Goal: Transaction & Acquisition: Purchase product/service

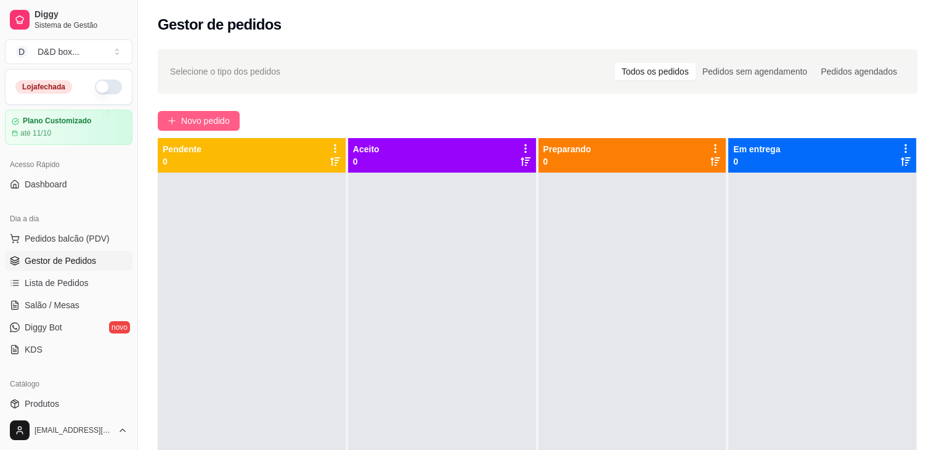
click at [229, 114] on span "Novo pedido" at bounding box center [205, 121] width 49 height 14
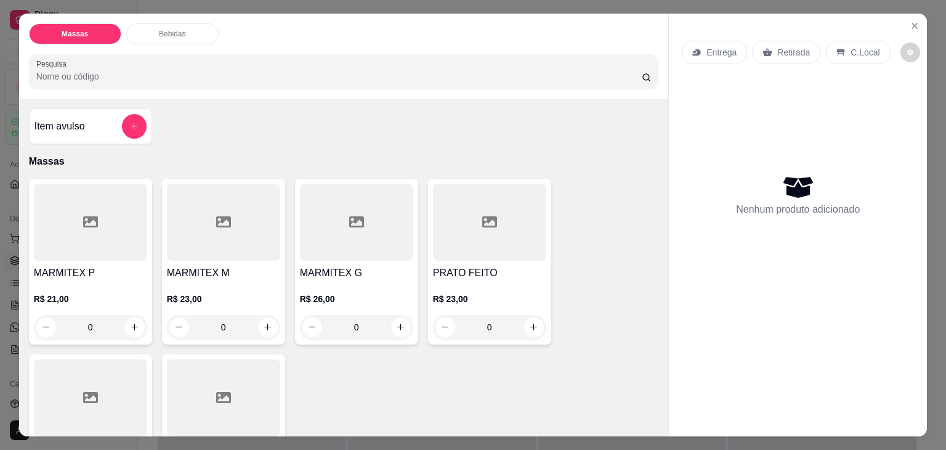
click at [71, 266] on h4 "MARMITEX P" at bounding box center [90, 273] width 113 height 15
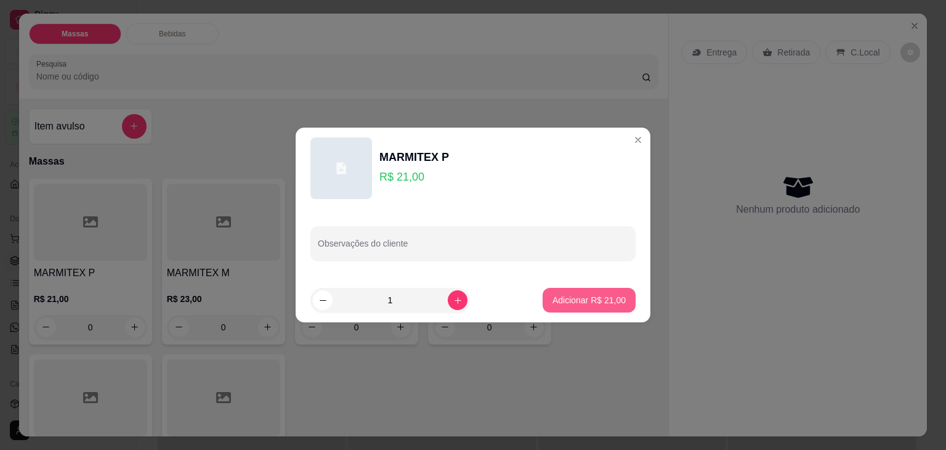
click at [546, 293] on button "Adicionar R$ 21,00" at bounding box center [589, 300] width 93 height 25
type input "1"
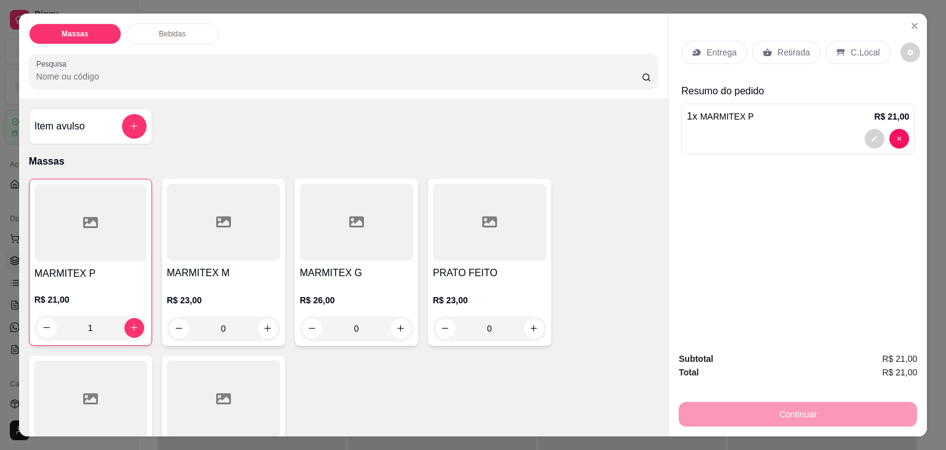
click at [698, 43] on div "Entrega" at bounding box center [714, 52] width 66 height 23
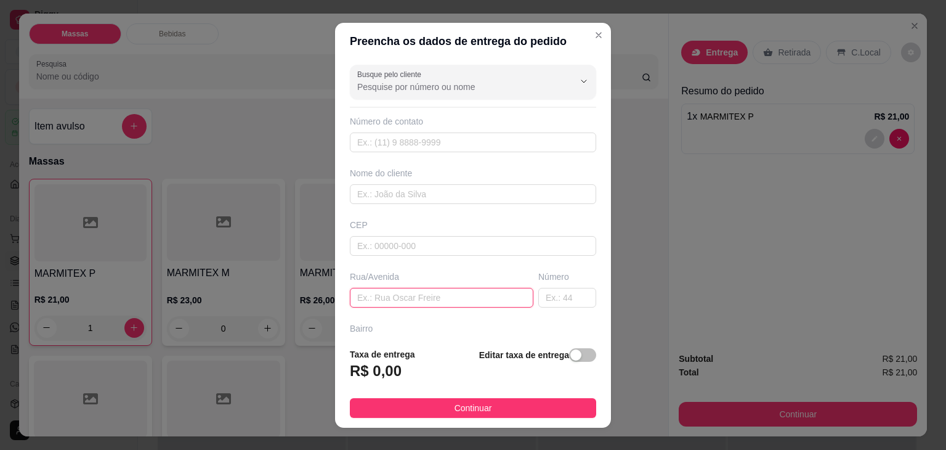
drag, startPoint x: 387, startPoint y: 296, endPoint x: 392, endPoint y: 289, distance: 9.2
click at [387, 297] on input "text" at bounding box center [442, 298] width 184 height 20
type input "LISBOA AP 55"
click at [570, 355] on div "button" at bounding box center [575, 354] width 11 height 11
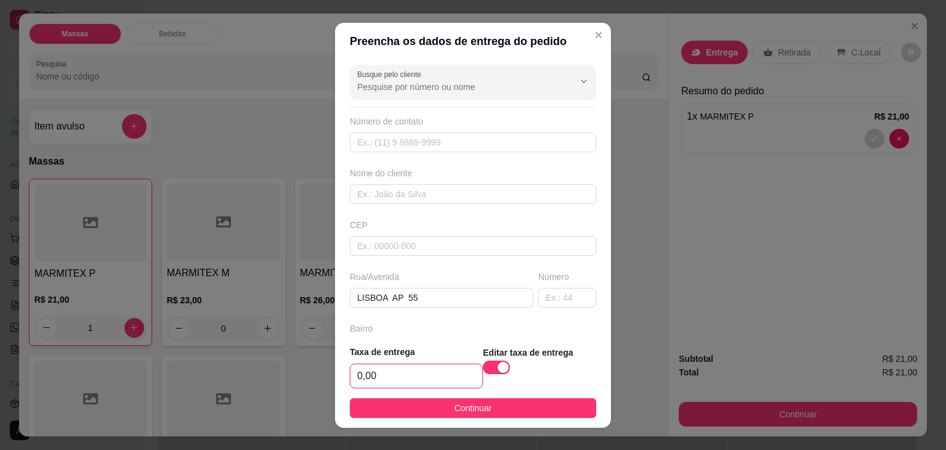
click at [455, 373] on input "0,00" at bounding box center [417, 375] width 132 height 23
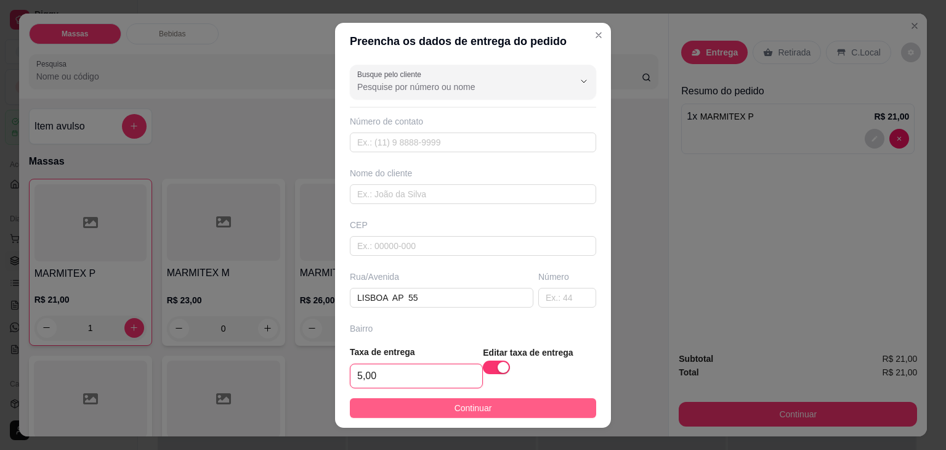
type input "5,00"
click at [455, 402] on span "Continuar" at bounding box center [474, 408] width 38 height 14
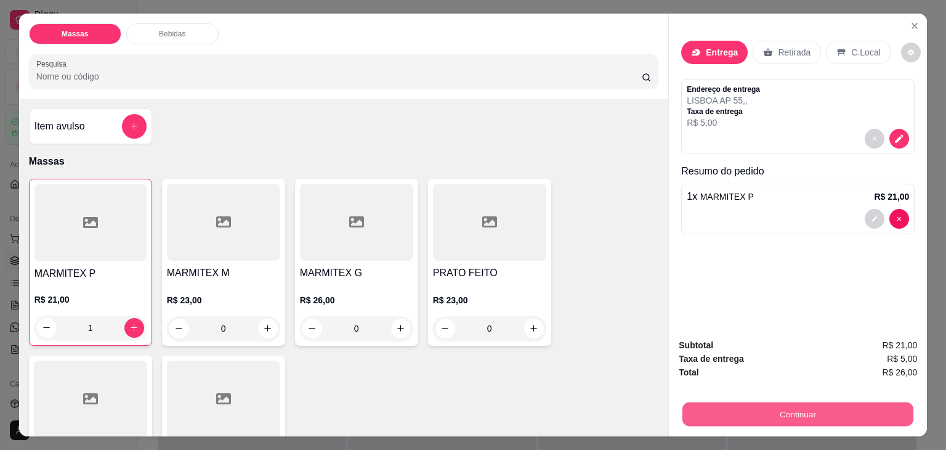
click at [749, 416] on button "Continuar" at bounding box center [798, 414] width 231 height 24
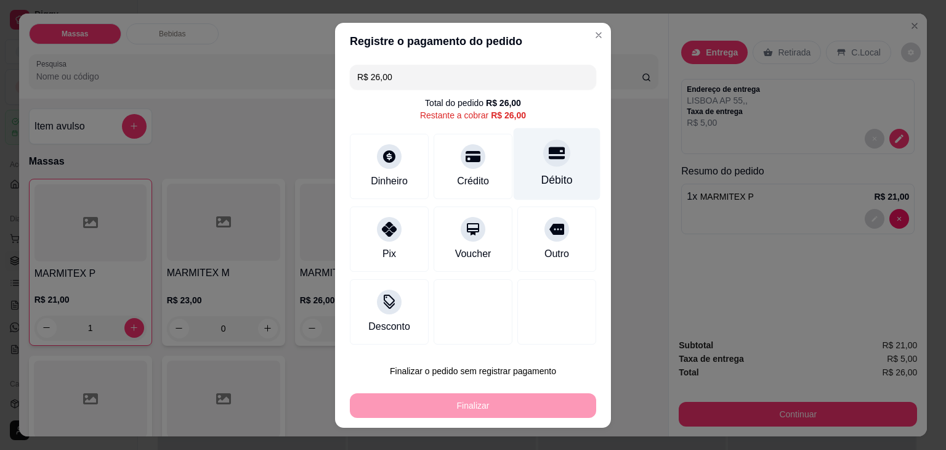
click at [541, 180] on div "Débito" at bounding box center [556, 180] width 31 height 16
type input "R$ 0,00"
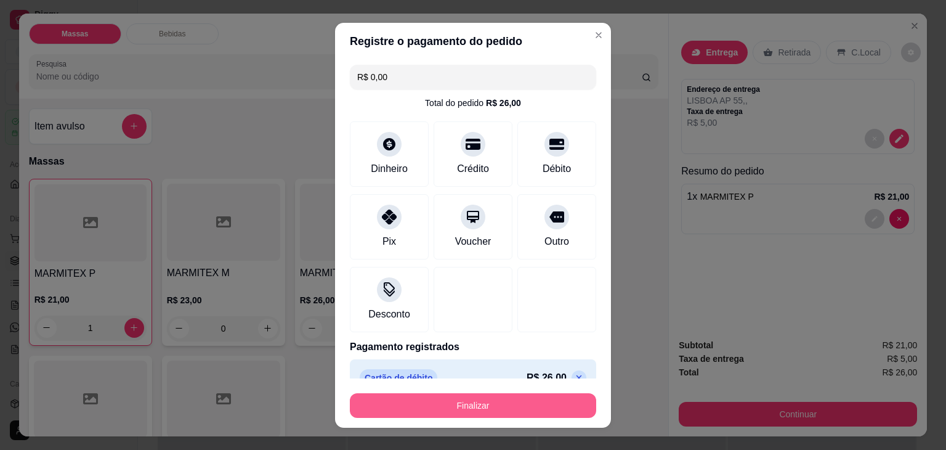
click at [492, 400] on button "Finalizar" at bounding box center [473, 405] width 246 height 25
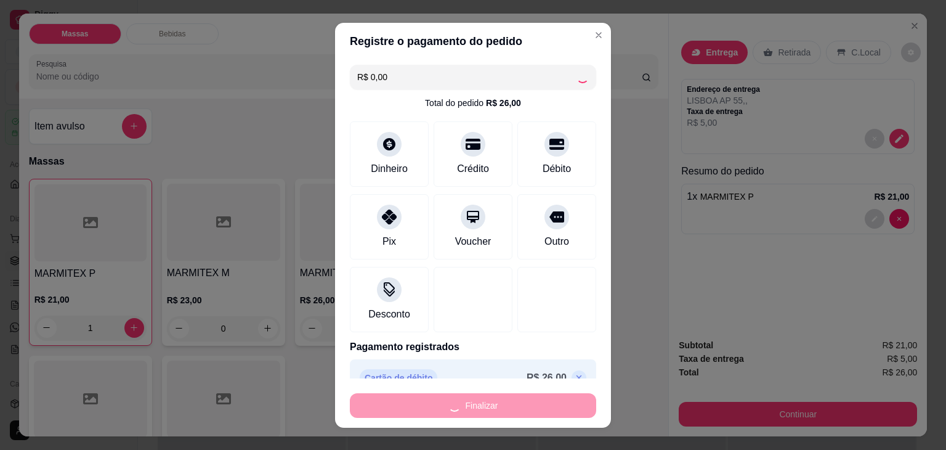
type input "0"
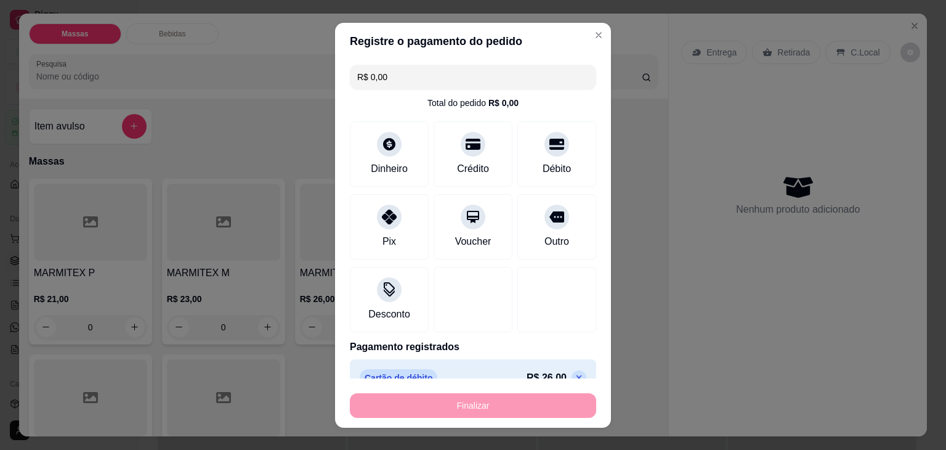
type input "-R$ 26,00"
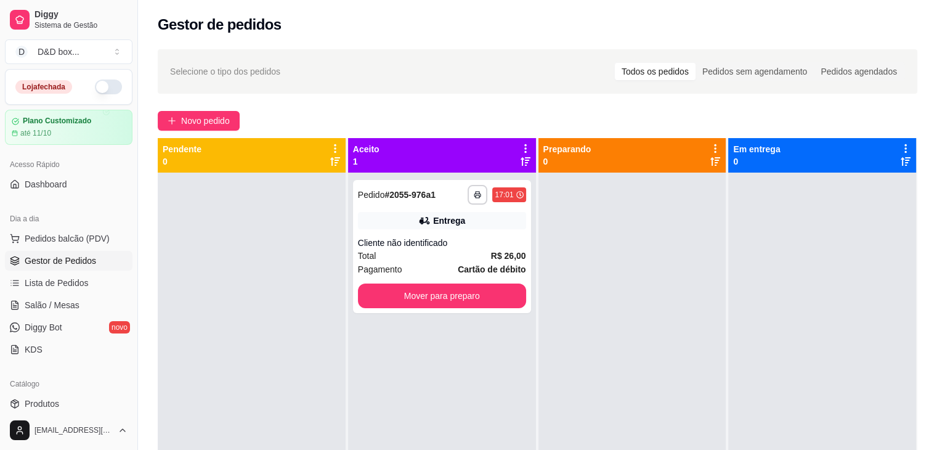
click at [218, 109] on div "**********" at bounding box center [537, 322] width 799 height 561
click at [217, 121] on span "Novo pedido" at bounding box center [205, 121] width 49 height 14
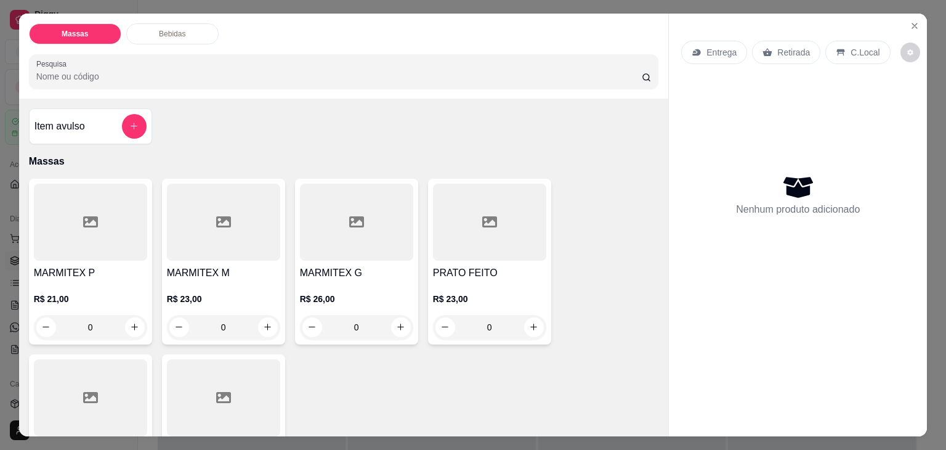
click at [108, 253] on div at bounding box center [90, 222] width 113 height 77
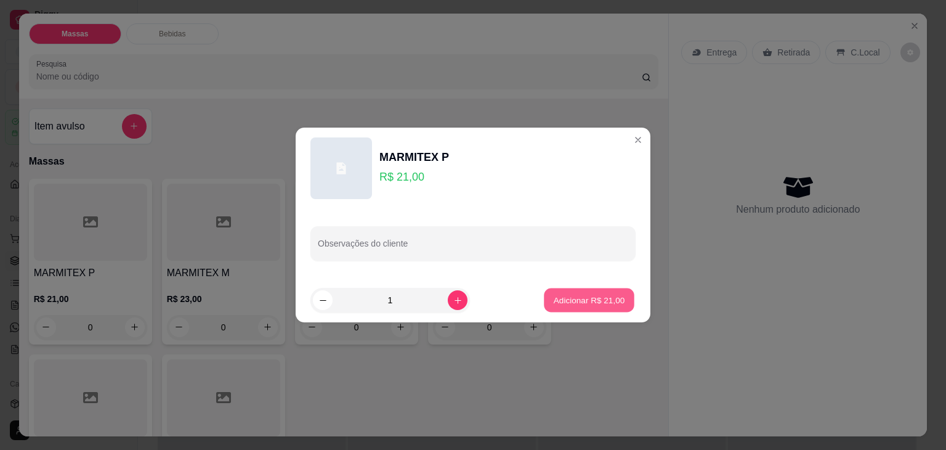
click at [554, 294] on p "Adicionar R$ 21,00" at bounding box center [589, 300] width 71 height 12
type input "1"
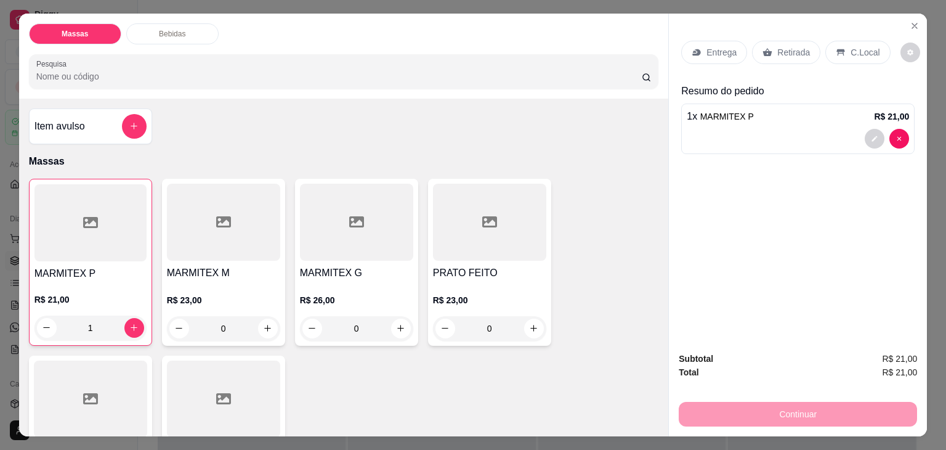
click at [707, 46] on p "Entrega" at bounding box center [722, 52] width 30 height 12
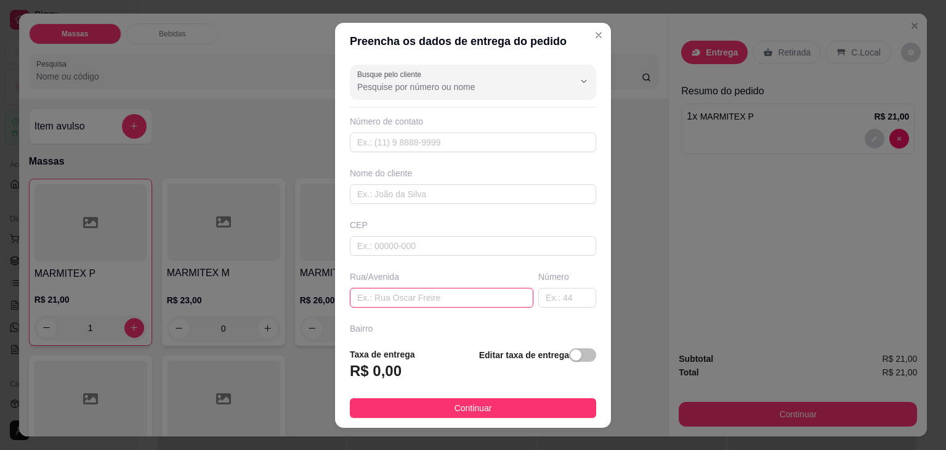
click at [381, 295] on input "text" at bounding box center [442, 298] width 184 height 20
type input "JAGUARI"
click at [572, 358] on span "button" at bounding box center [582, 355] width 27 height 14
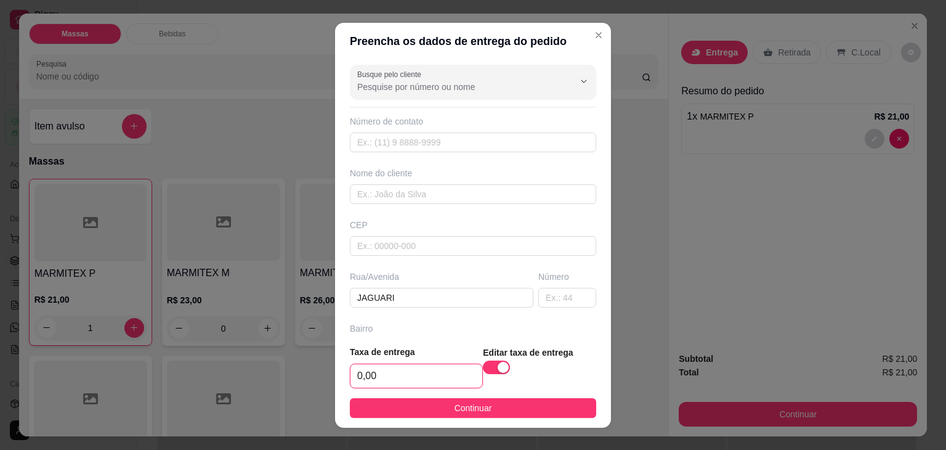
click at [425, 373] on input "0,00" at bounding box center [417, 375] width 132 height 23
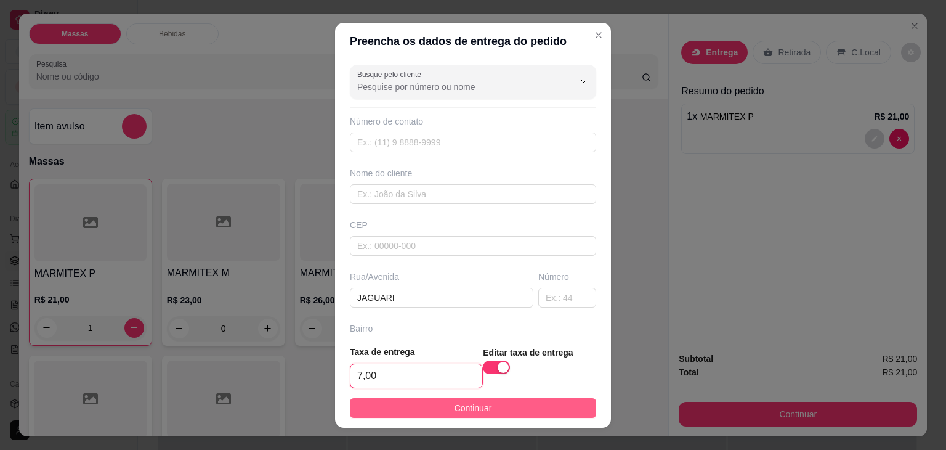
type input "7,00"
click at [416, 410] on button "Continuar" at bounding box center [473, 408] width 246 height 20
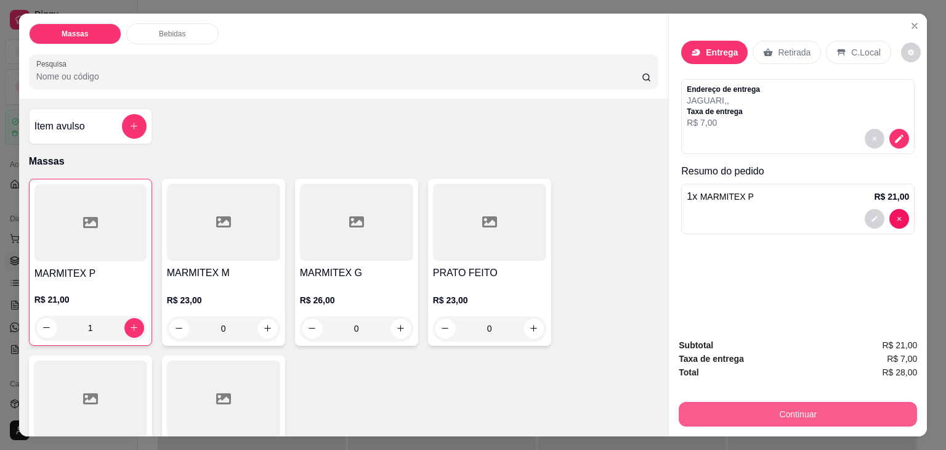
click at [728, 405] on button "Continuar" at bounding box center [798, 414] width 238 height 25
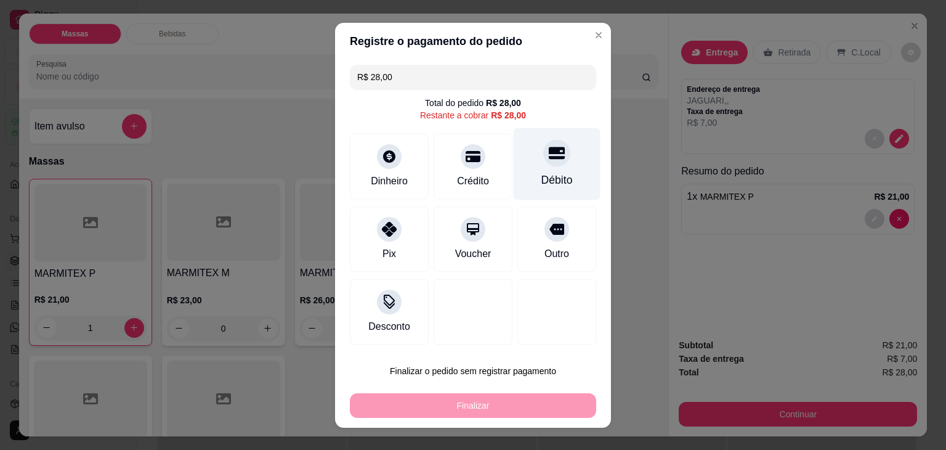
click at [569, 164] on div "Débito" at bounding box center [557, 164] width 87 height 72
type input "R$ 0,00"
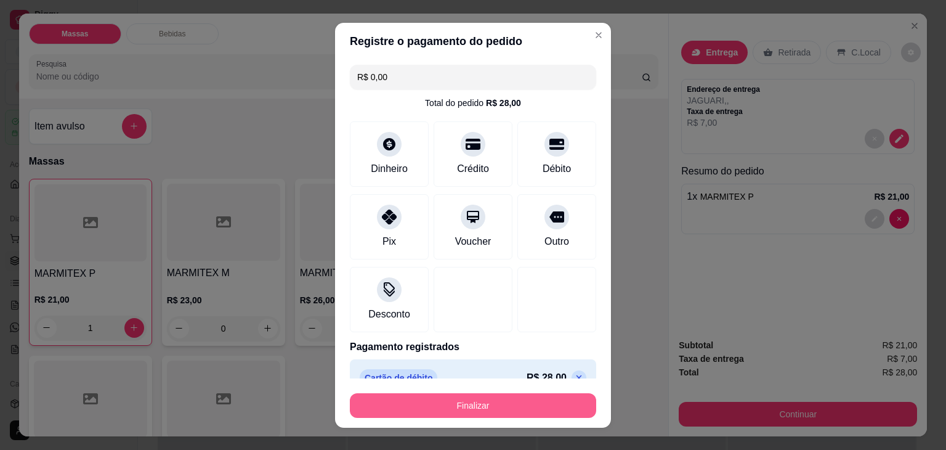
click at [510, 394] on button "Finalizar" at bounding box center [473, 405] width 246 height 25
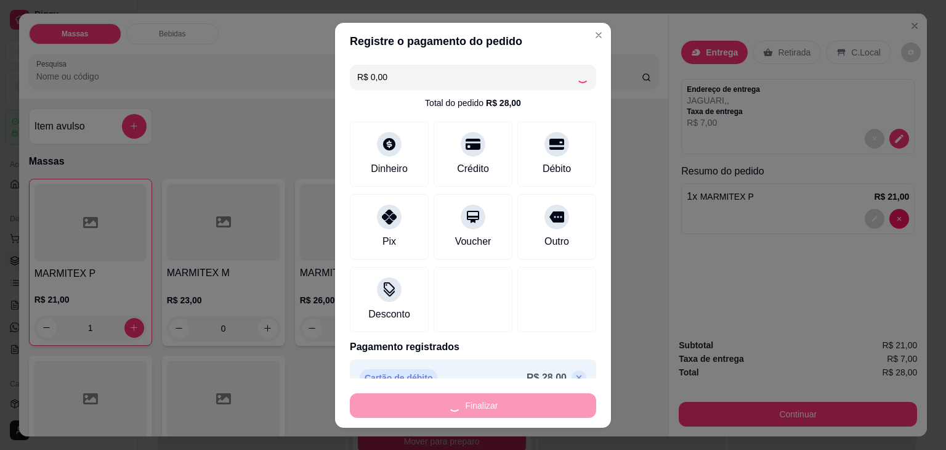
type input "0"
type input "-R$ 28,00"
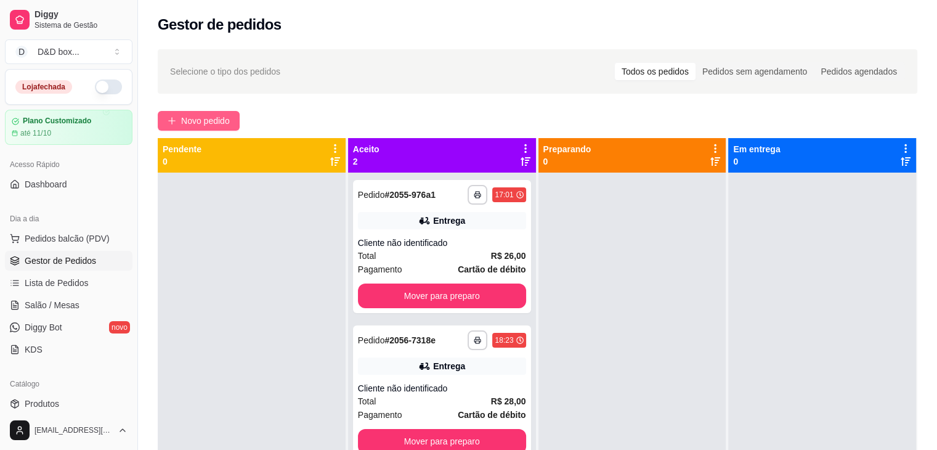
click at [197, 121] on span "Novo pedido" at bounding box center [205, 121] width 49 height 14
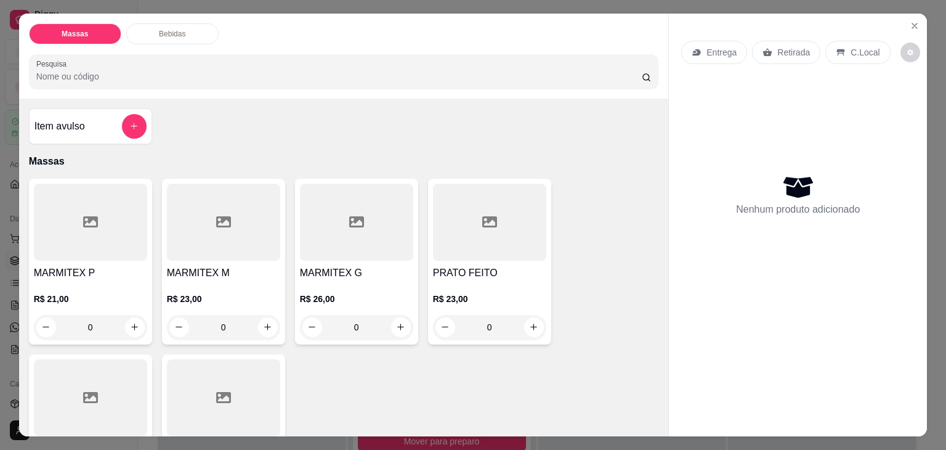
click at [232, 296] on p "R$ 23,00" at bounding box center [223, 299] width 113 height 12
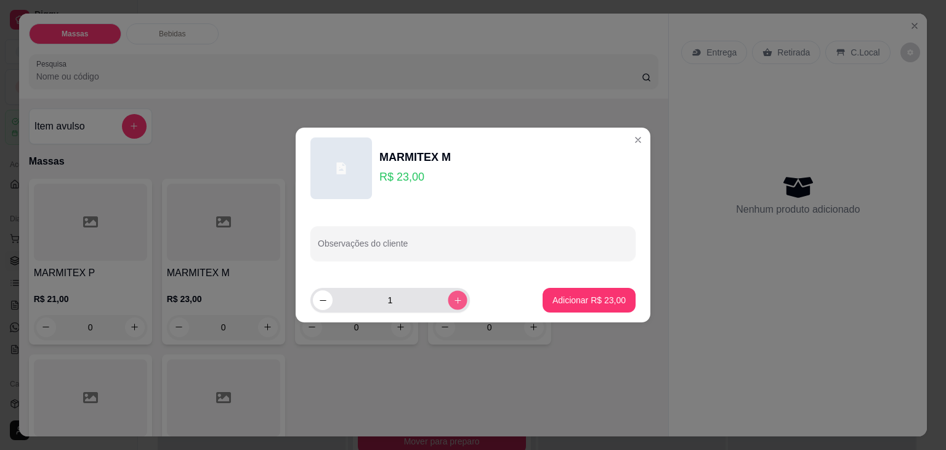
click at [453, 306] on button "increase-product-quantity" at bounding box center [457, 299] width 19 height 19
type input "2"
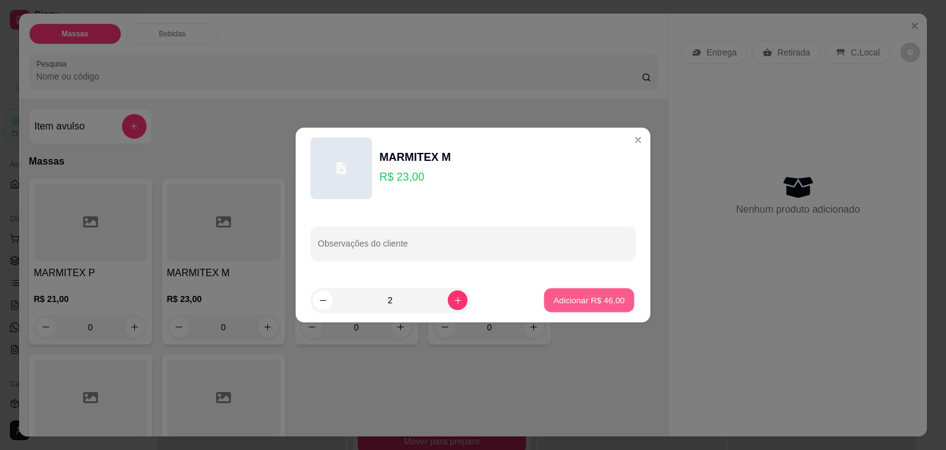
click at [591, 299] on p "Adicionar R$ 46,00" at bounding box center [589, 300] width 71 height 12
type input "2"
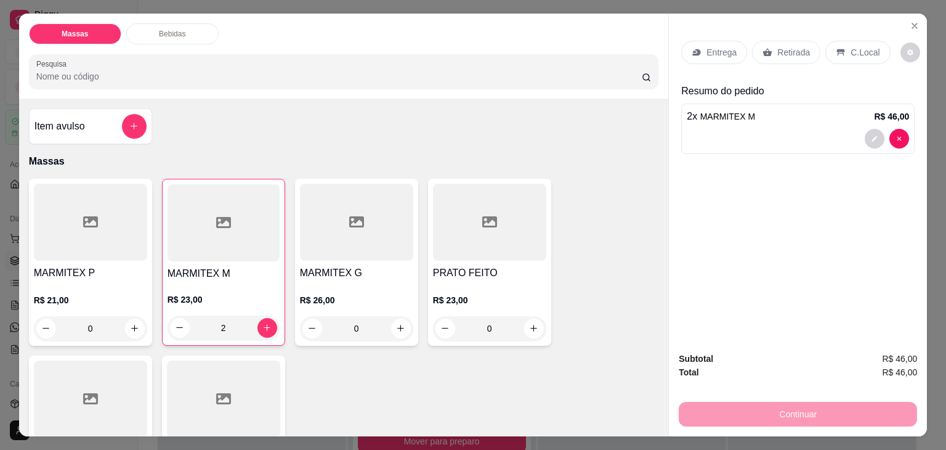
click at [720, 46] on p "Entrega" at bounding box center [722, 52] width 30 height 12
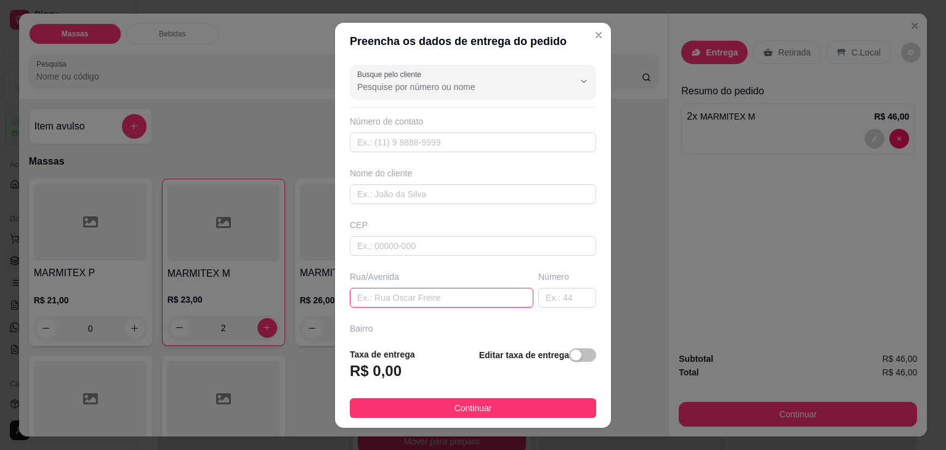
click at [381, 301] on input "text" at bounding box center [442, 298] width 184 height 20
type input "[GEOGRAPHIC_DATA]"
click at [570, 356] on div "button" at bounding box center [575, 354] width 11 height 11
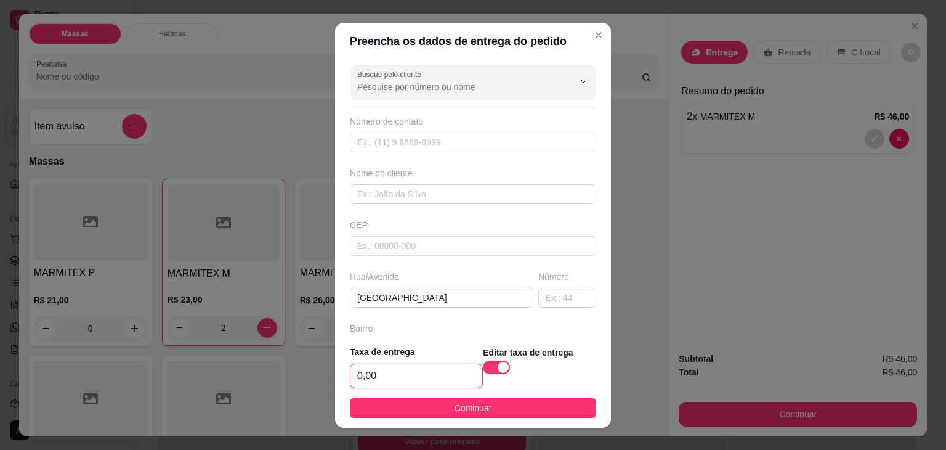
drag, startPoint x: 441, startPoint y: 376, endPoint x: 429, endPoint y: 370, distance: 13.8
click at [437, 375] on input "0,00" at bounding box center [417, 375] width 132 height 23
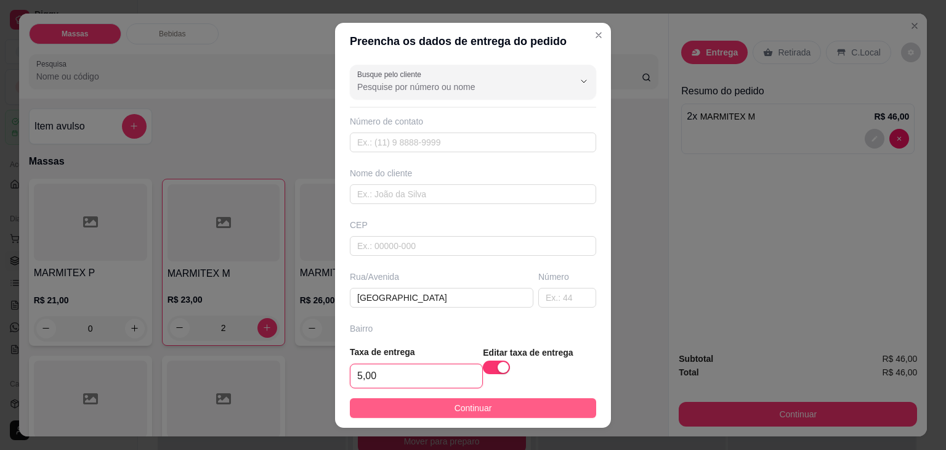
type input "5,00"
click at [428, 404] on button "Continuar" at bounding box center [473, 408] width 246 height 20
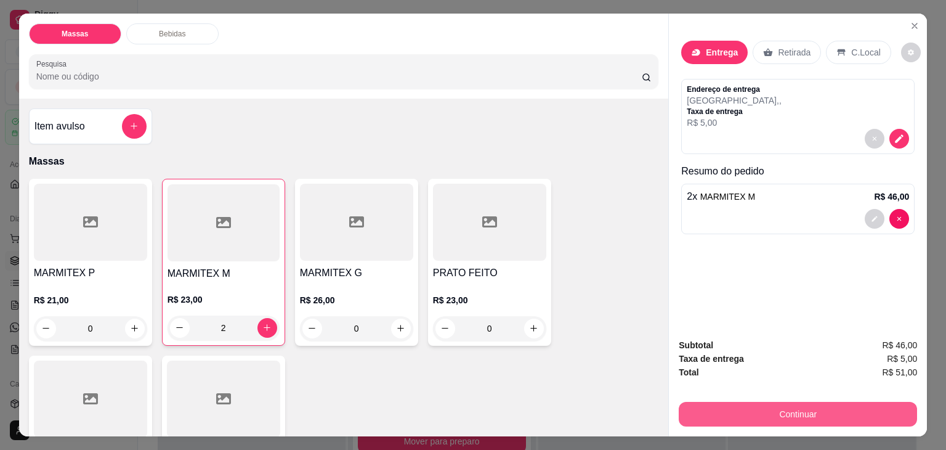
click at [758, 413] on button "Continuar" at bounding box center [798, 414] width 238 height 25
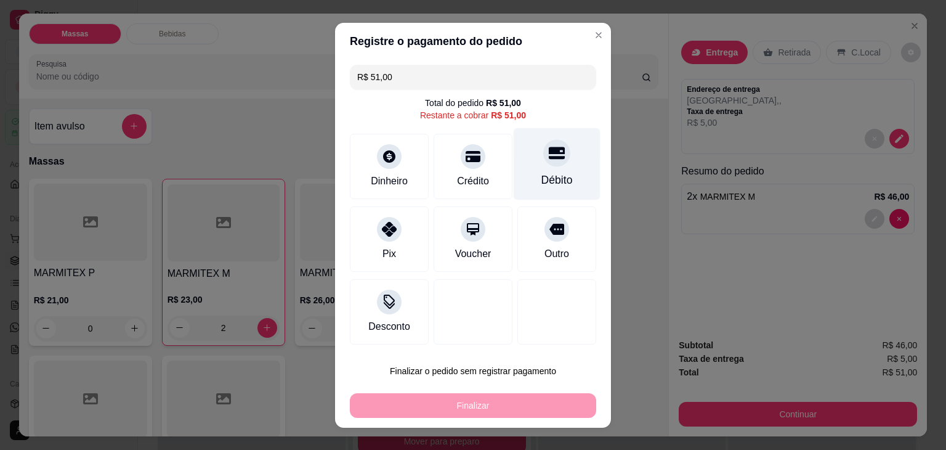
drag, startPoint x: 537, startPoint y: 170, endPoint x: 539, endPoint y: 178, distance: 8.2
click at [538, 169] on div "Débito" at bounding box center [557, 164] width 87 height 72
type input "R$ 0,00"
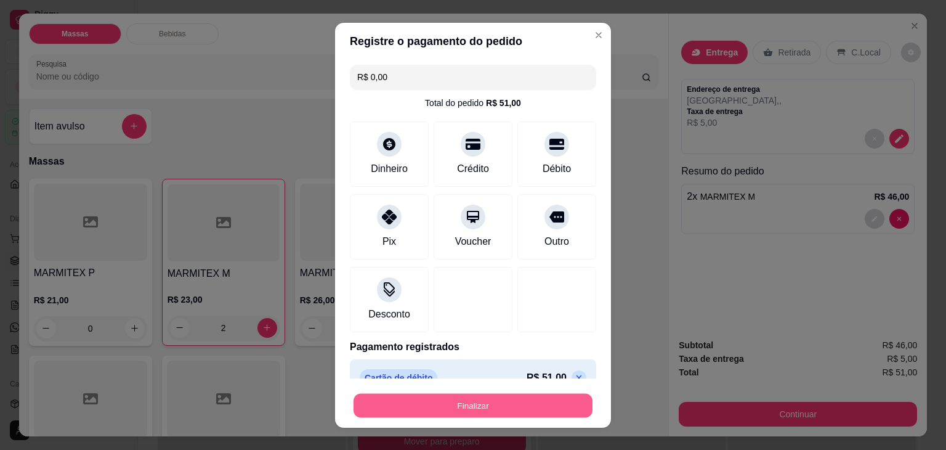
click at [482, 394] on button "Finalizar" at bounding box center [473, 405] width 239 height 24
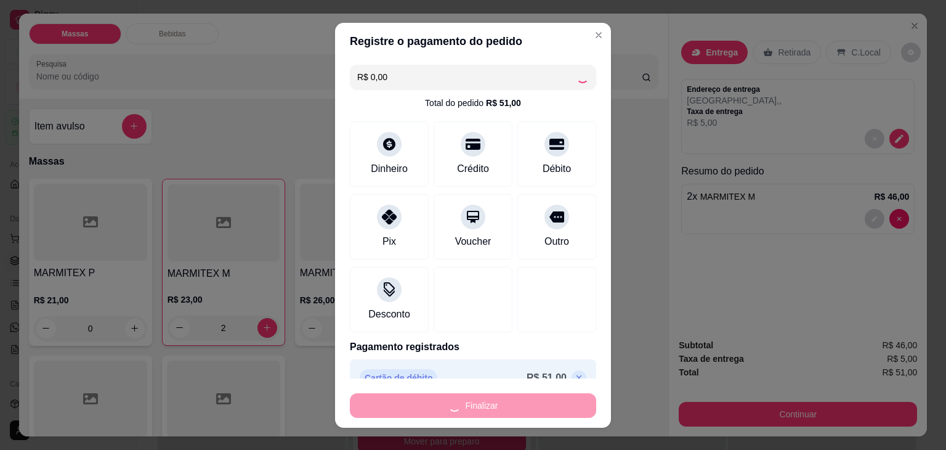
type input "0"
type input "-R$ 51,00"
